Goal: Find specific page/section: Find specific page/section

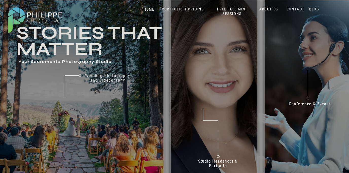
scroll to position [19, 0]
click at [190, 9] on nav "PORTFOLIO & PRICING" at bounding box center [183, 9] width 46 height 5
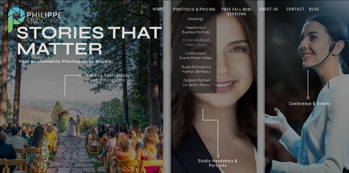
click at [195, 43] on p "Corporate Brand Video + Photo" at bounding box center [196, 42] width 29 height 9
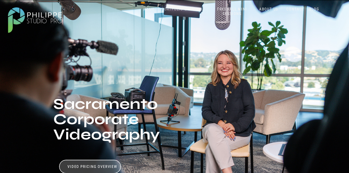
click at [190, 9] on nav "PORTFOLIO & PRICING" at bounding box center [183, 9] width 46 height 5
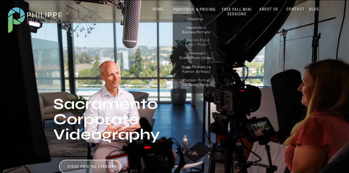
click at [196, 42] on p "Corporate Brand Video + Photo" at bounding box center [196, 42] width 29 height 9
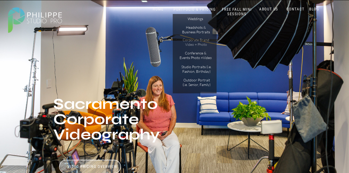
click at [200, 42] on p "Corporate Brand Video + Photo" at bounding box center [196, 42] width 29 height 9
click at [205, 45] on p "Corporate Brand Video + Photo" at bounding box center [196, 42] width 29 height 9
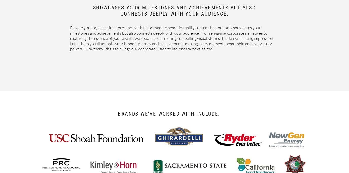
scroll to position [383, 0]
